Goal: Transaction & Acquisition: Purchase product/service

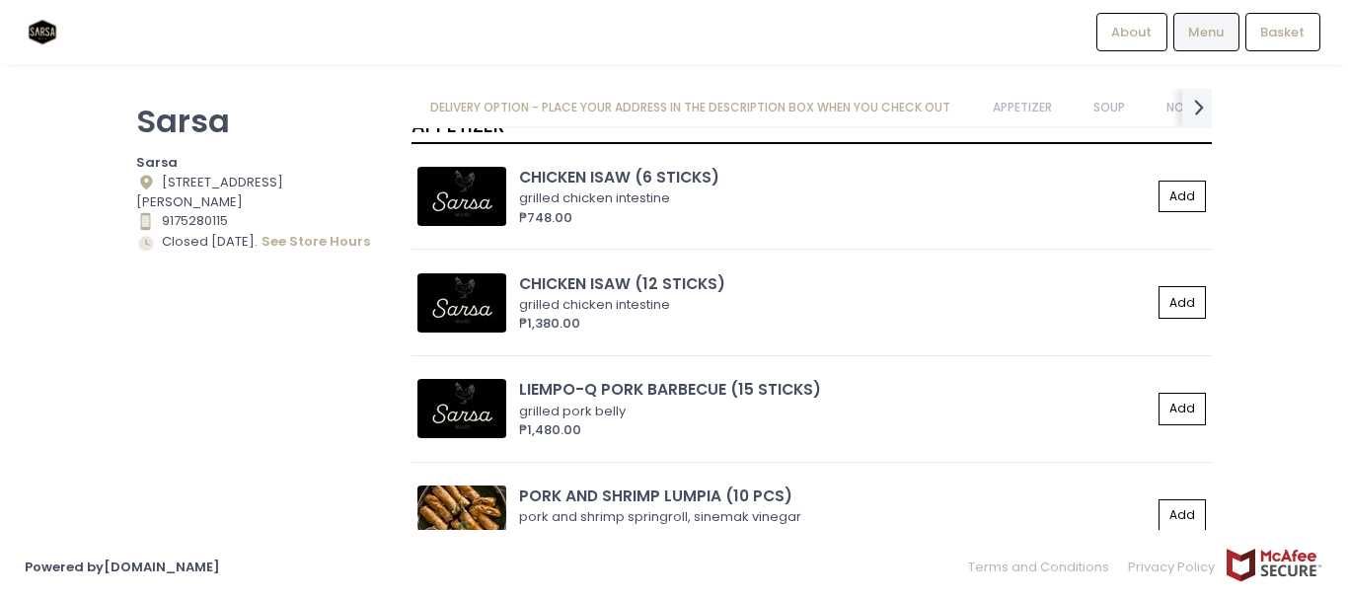
scroll to position [232, 0]
click at [524, 353] on div "CHICKEN ISAW (12 STICKS) grilled chicken intestine ₱1,380.00 Add" at bounding box center [811, 309] width 800 height 93
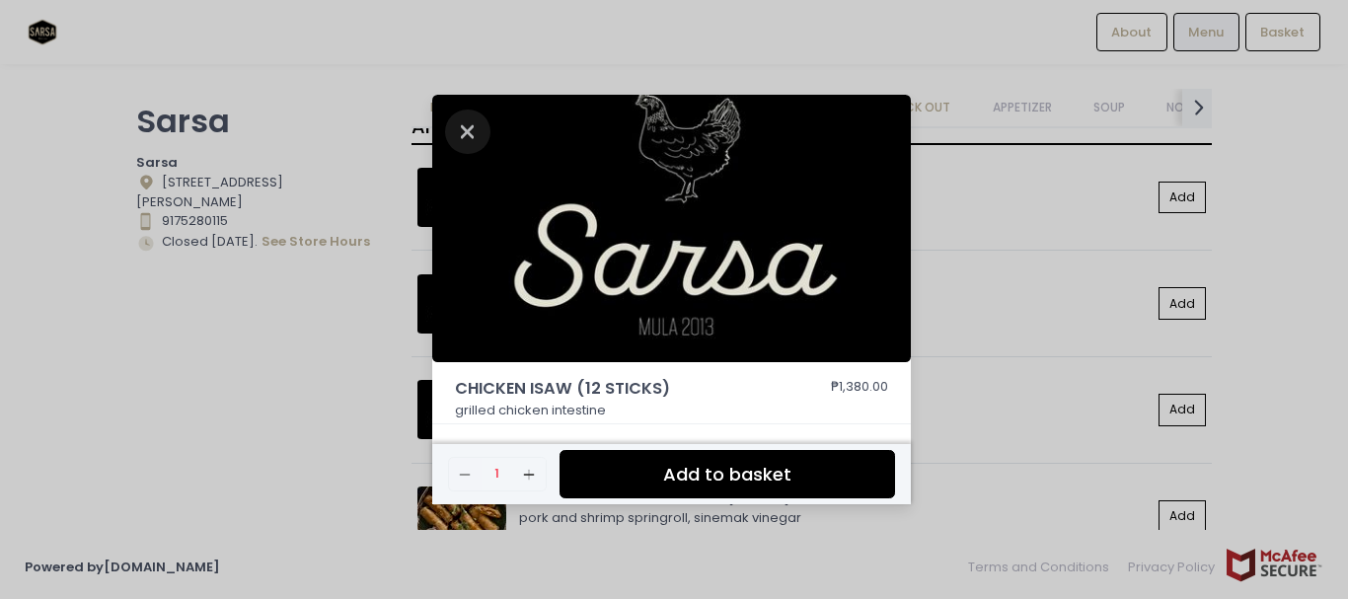
click at [465, 132] on icon "Close" at bounding box center [467, 132] width 45 height 44
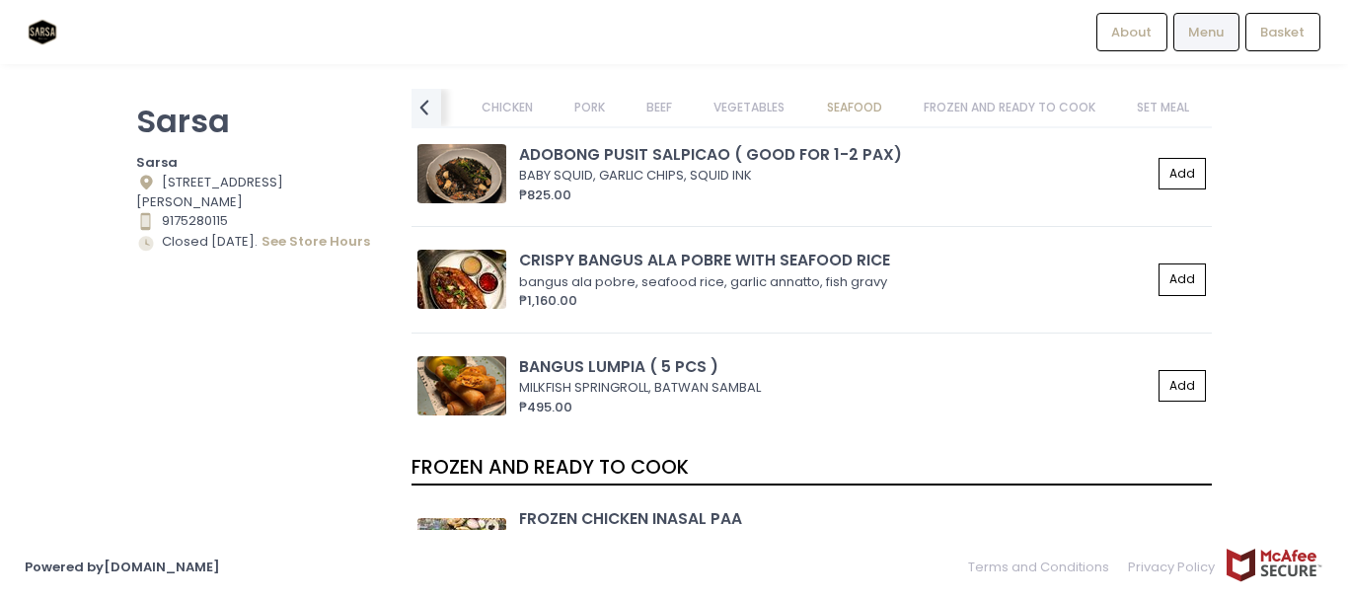
scroll to position [6757, 0]
